Goal: Transaction & Acquisition: Book appointment/travel/reservation

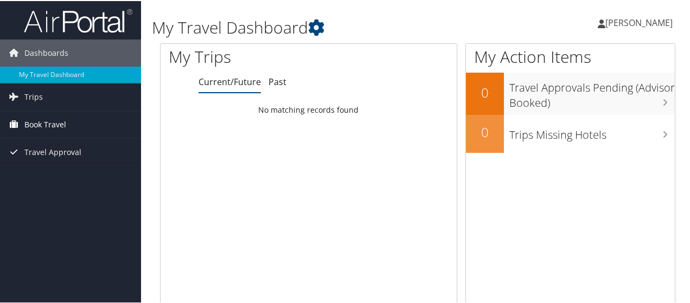
click at [49, 124] on span "Book Travel" at bounding box center [45, 123] width 42 height 27
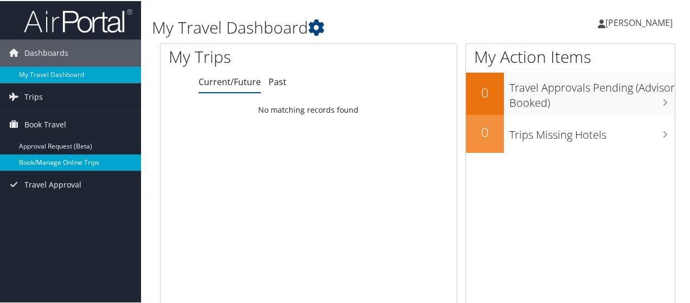
click at [59, 160] on link "Book/Manage Online Trips" at bounding box center [70, 162] width 141 height 16
